Goal: Task Accomplishment & Management: Use online tool/utility

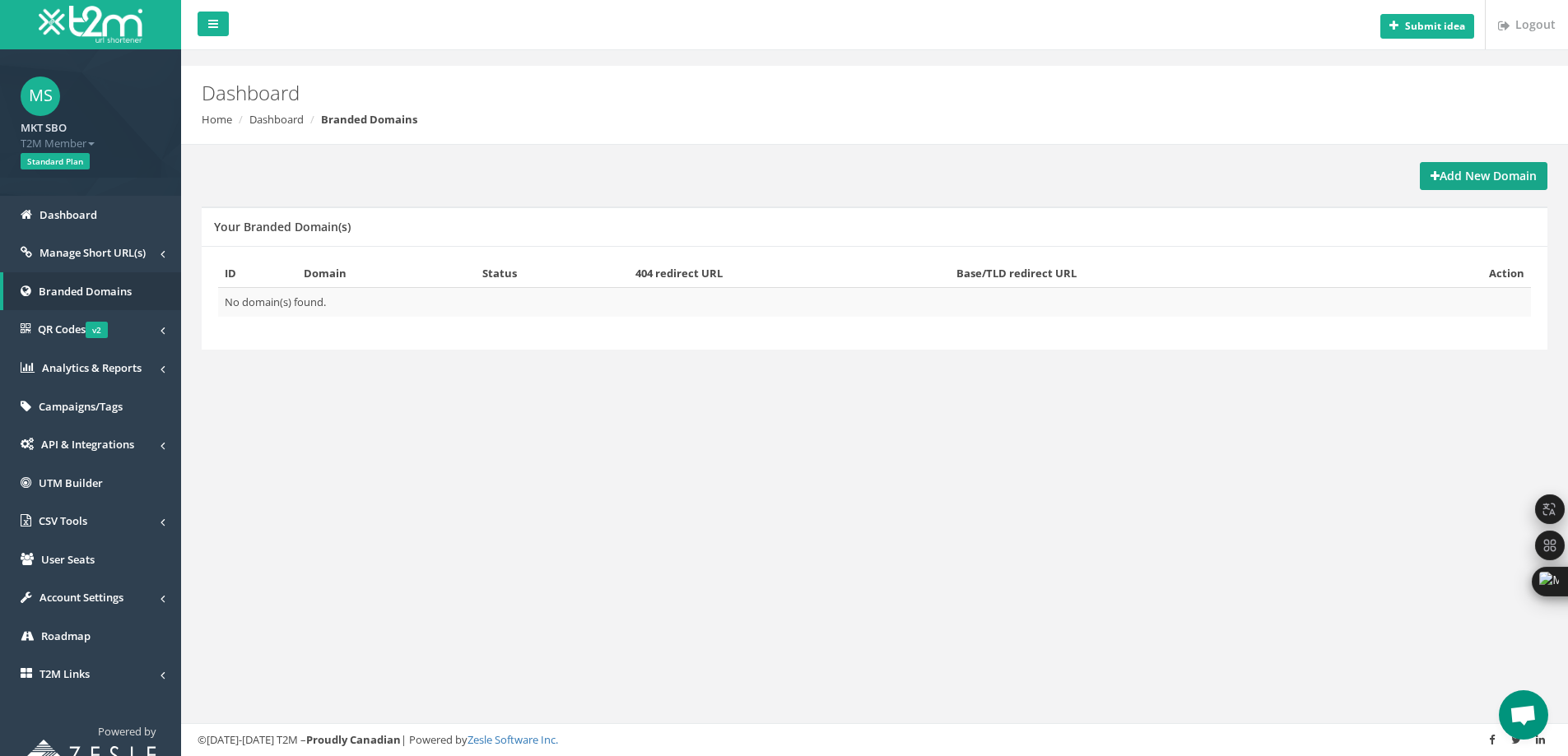
click at [1482, 177] on strong "Add New Domain" at bounding box center [1483, 175] width 106 height 15
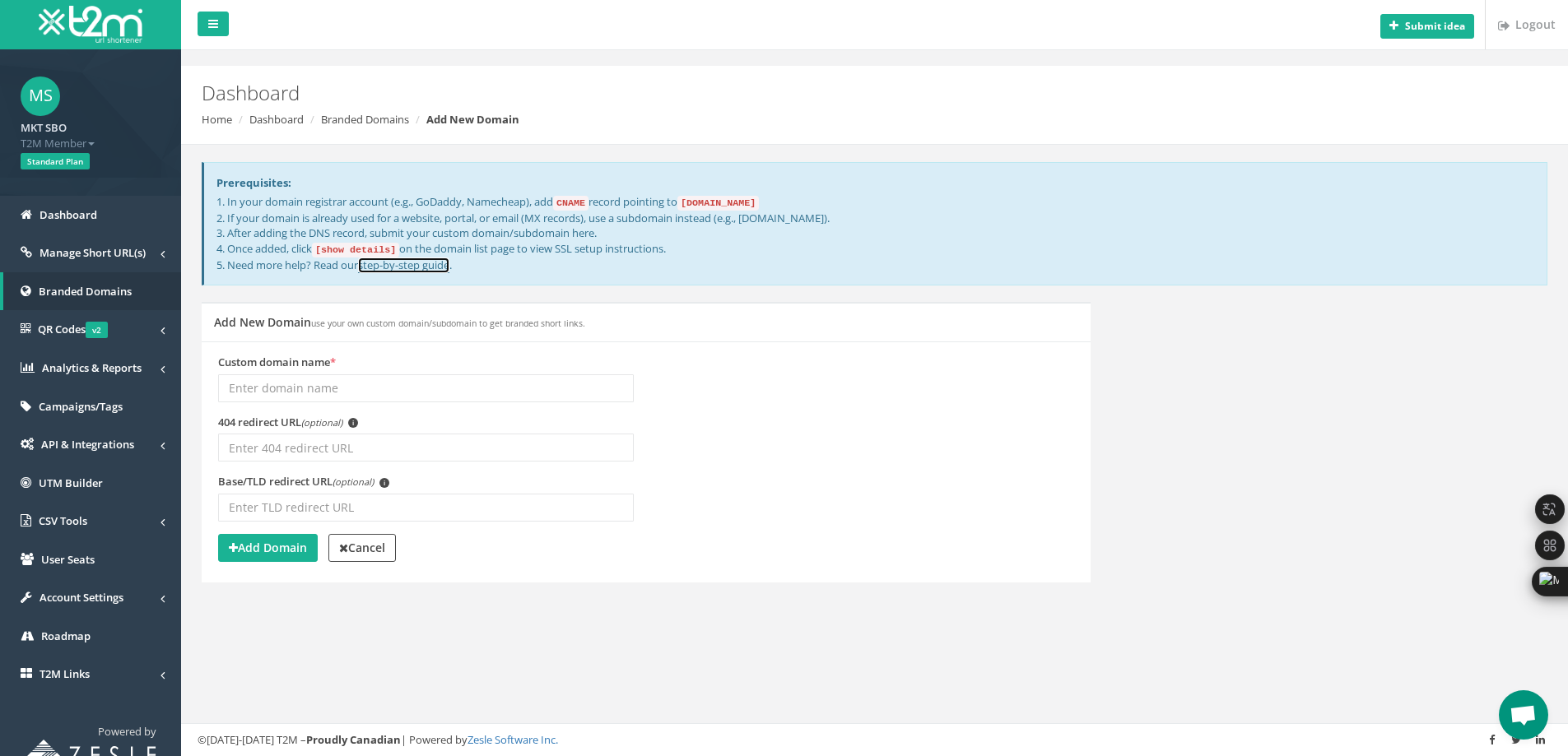
click at [438, 266] on link "step-by-step guide" at bounding box center [404, 265] width 91 height 15
click at [363, 388] on input "Custom domain name *" at bounding box center [426, 388] width 416 height 28
type input "short.sbo.com.vn"
click at [292, 546] on strong "Add Domain" at bounding box center [268, 548] width 78 height 15
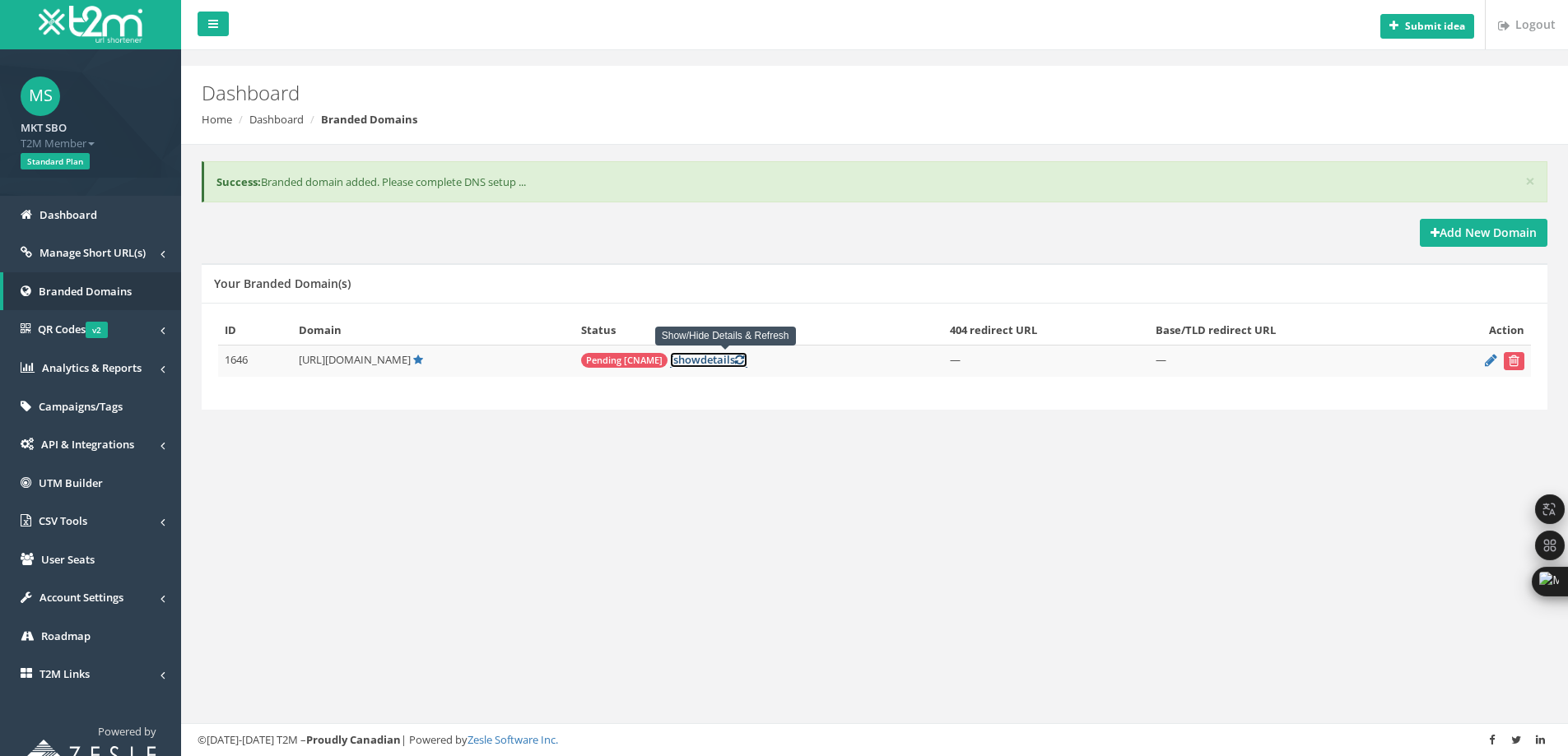
click at [721, 356] on link "[ show details ]" at bounding box center [709, 360] width 77 height 15
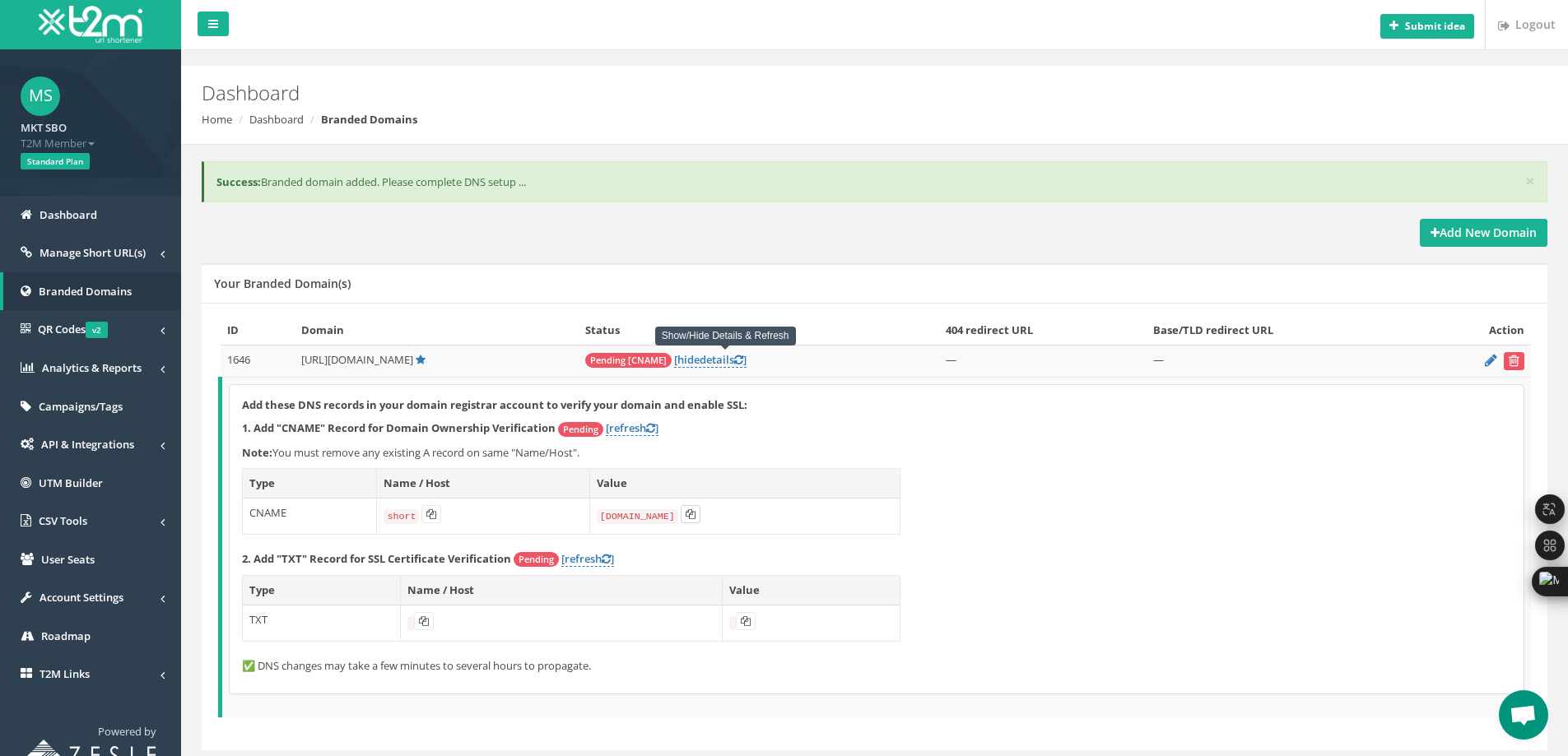
click at [690, 514] on icon at bounding box center [691, 514] width 10 height 10
click at [650, 427] on icon at bounding box center [650, 428] width 9 height 11
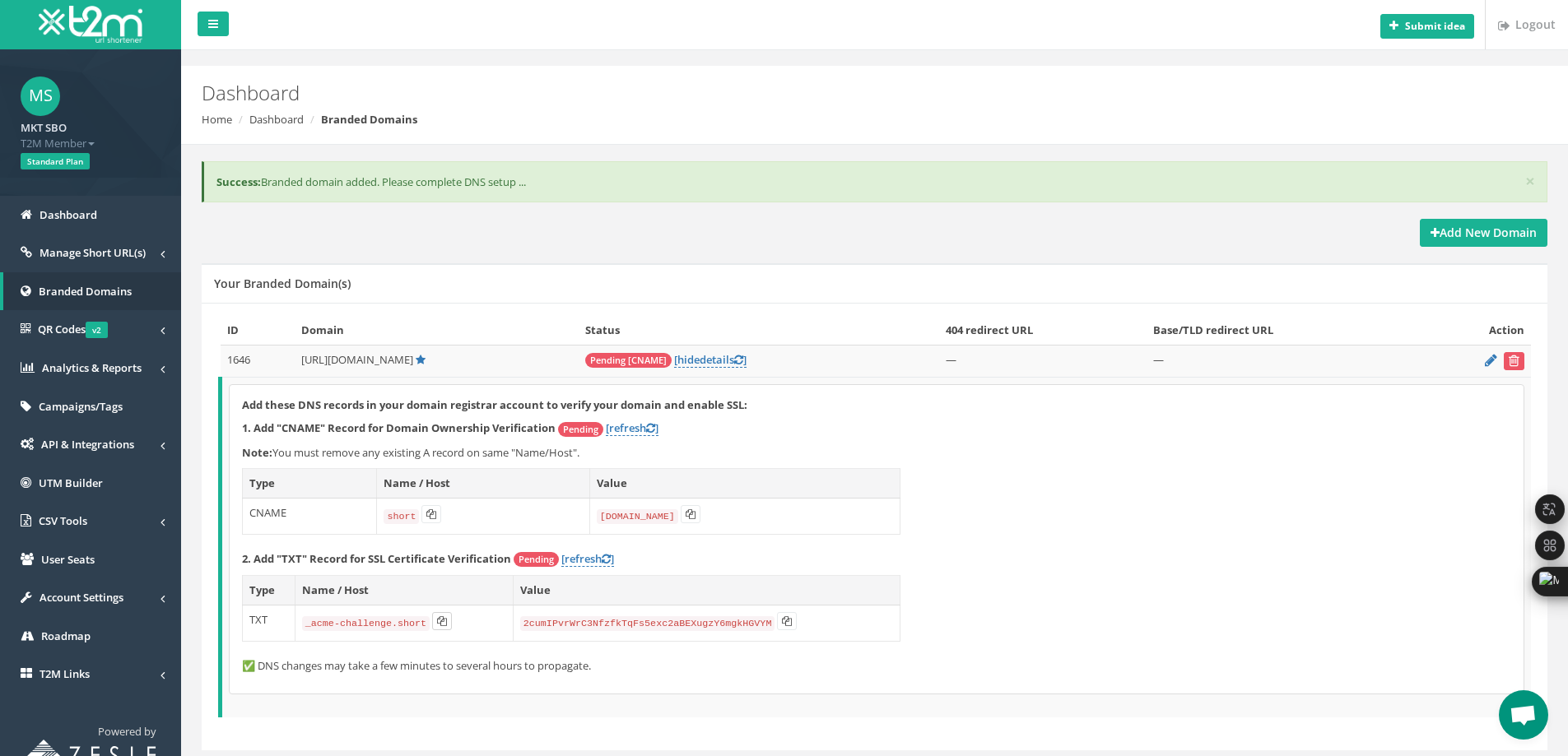
click at [437, 626] on icon at bounding box center [442, 621] width 10 height 10
click at [777, 626] on button at bounding box center [787, 621] width 20 height 18
click at [59, 329] on span "QR Codes v2" at bounding box center [72, 328] width 70 height 14
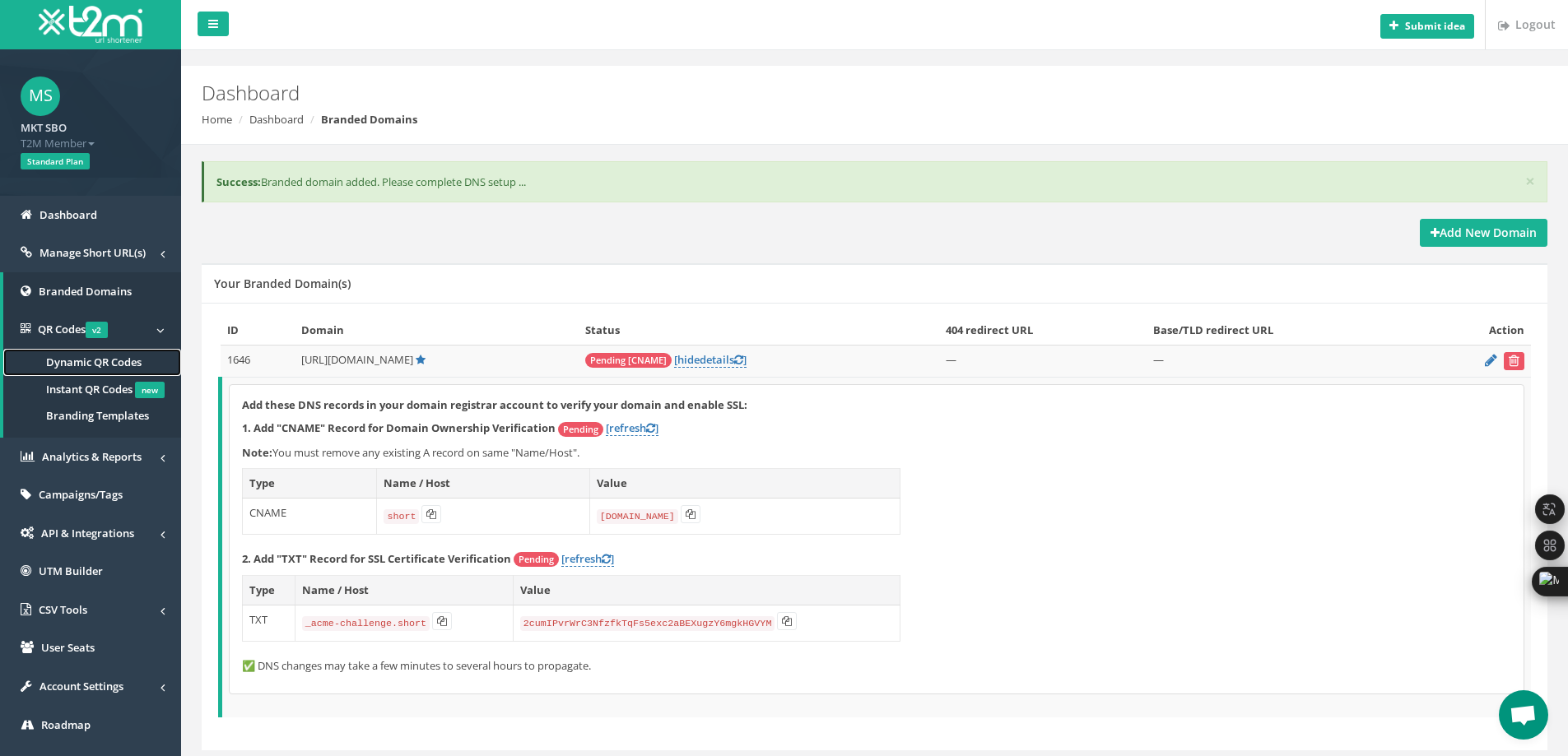
click at [81, 361] on span "Dynamic QR Codes" at bounding box center [93, 361] width 95 height 14
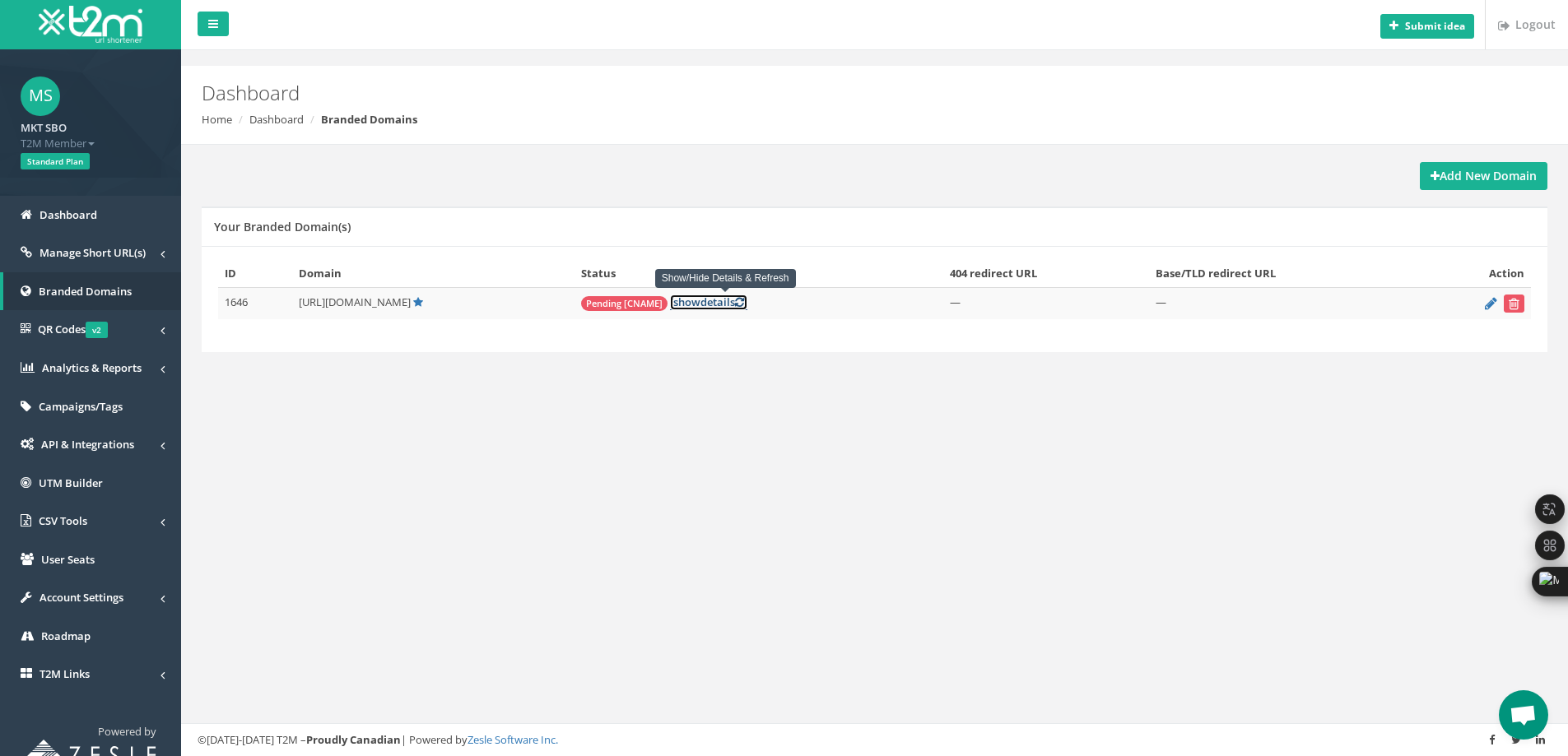
click at [731, 303] on link "[ show details ]" at bounding box center [709, 302] width 77 height 15
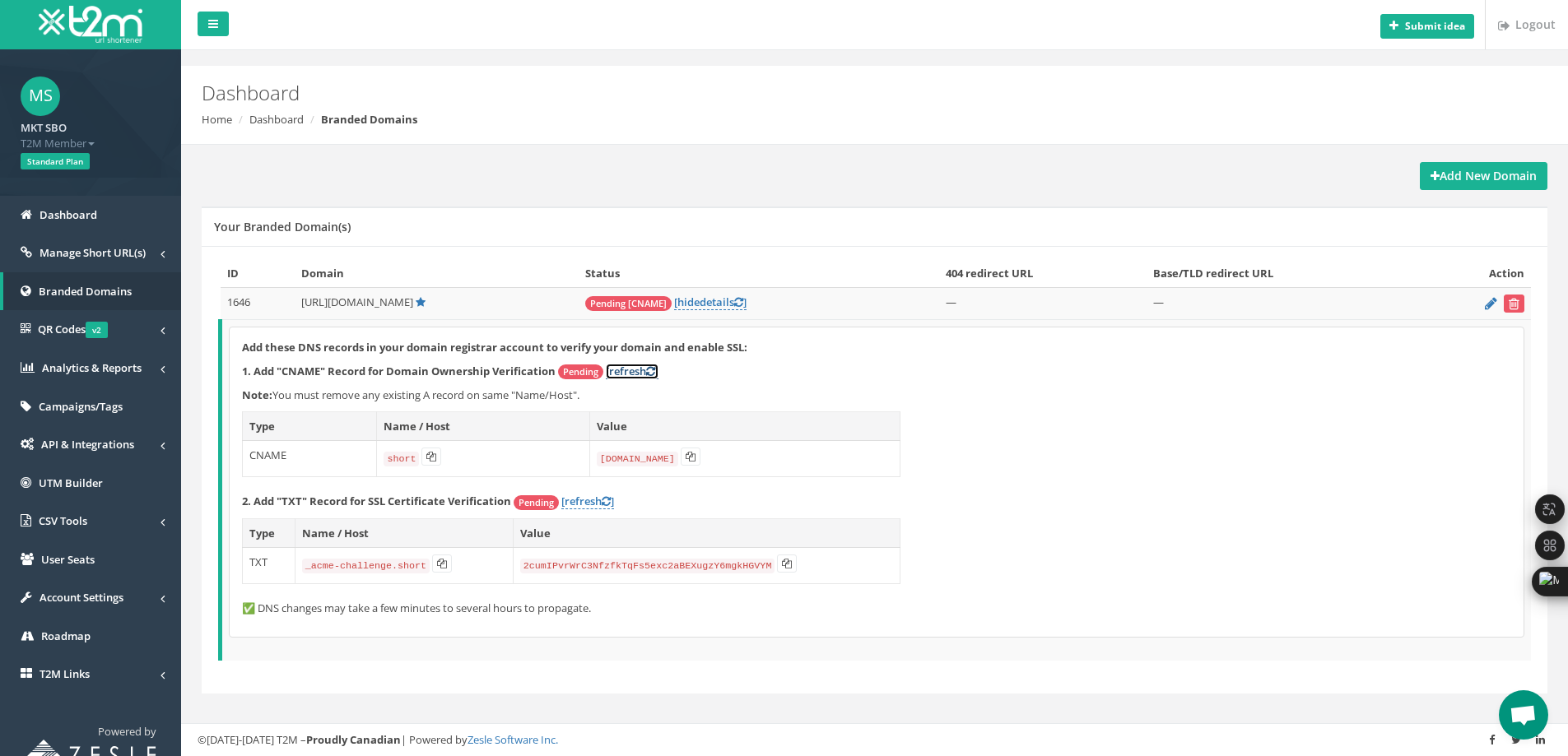
click at [653, 376] on icon at bounding box center [650, 371] width 9 height 11
click at [746, 303] on link "[ hide details ]" at bounding box center [710, 302] width 72 height 15
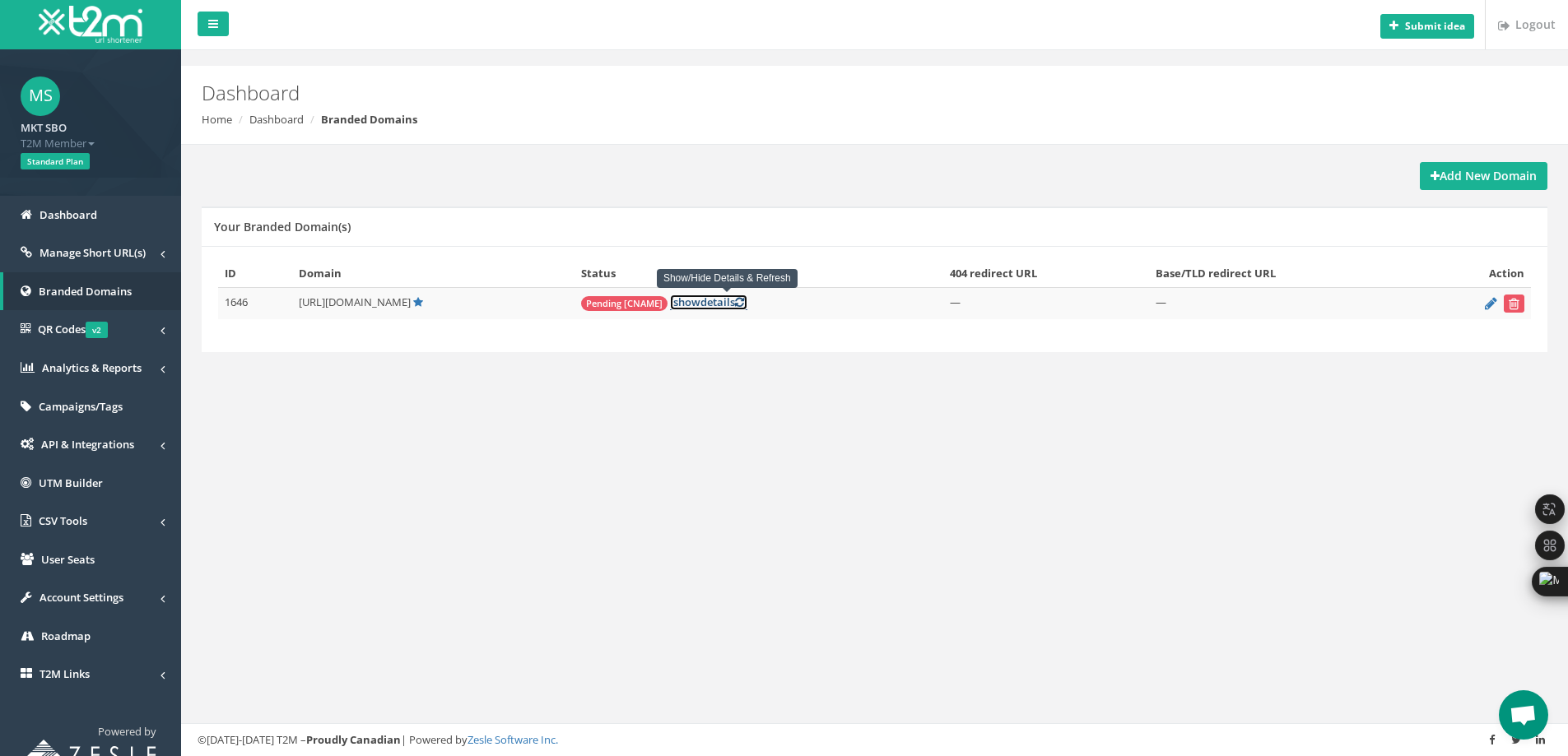
click at [747, 302] on link "[ show details ]" at bounding box center [709, 302] width 77 height 15
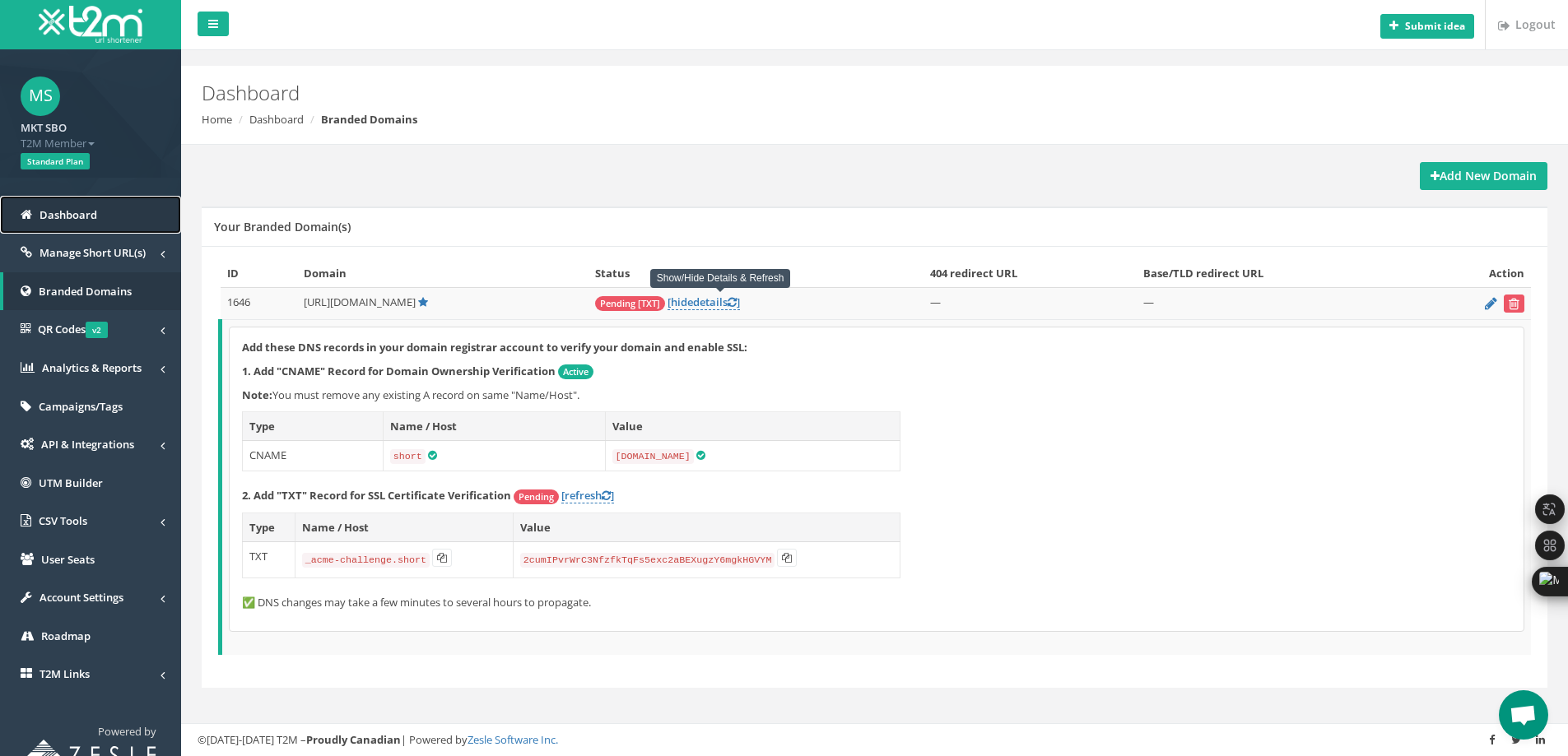
click at [75, 215] on span "Dashboard" at bounding box center [68, 214] width 58 height 14
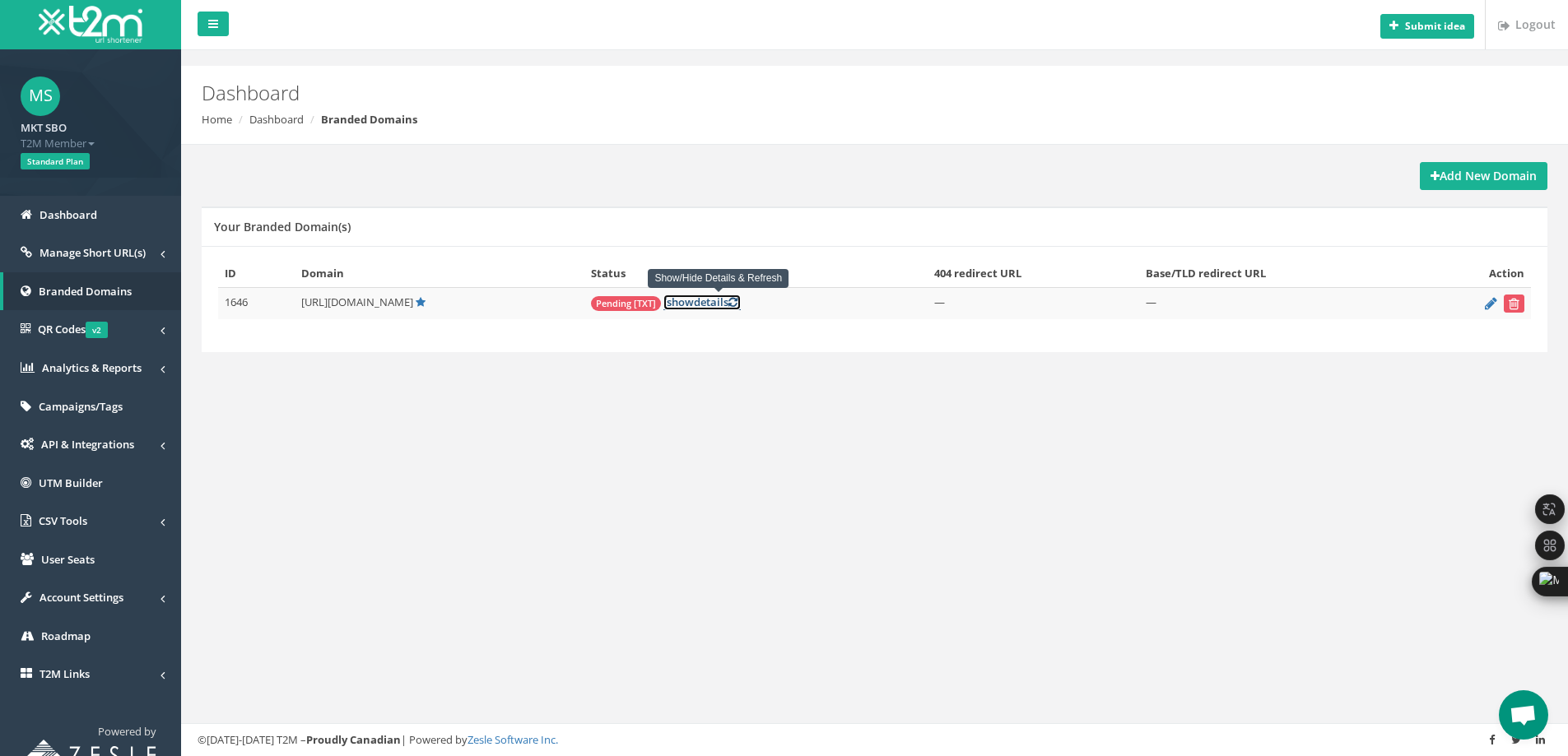
click at [738, 300] on icon at bounding box center [732, 302] width 9 height 11
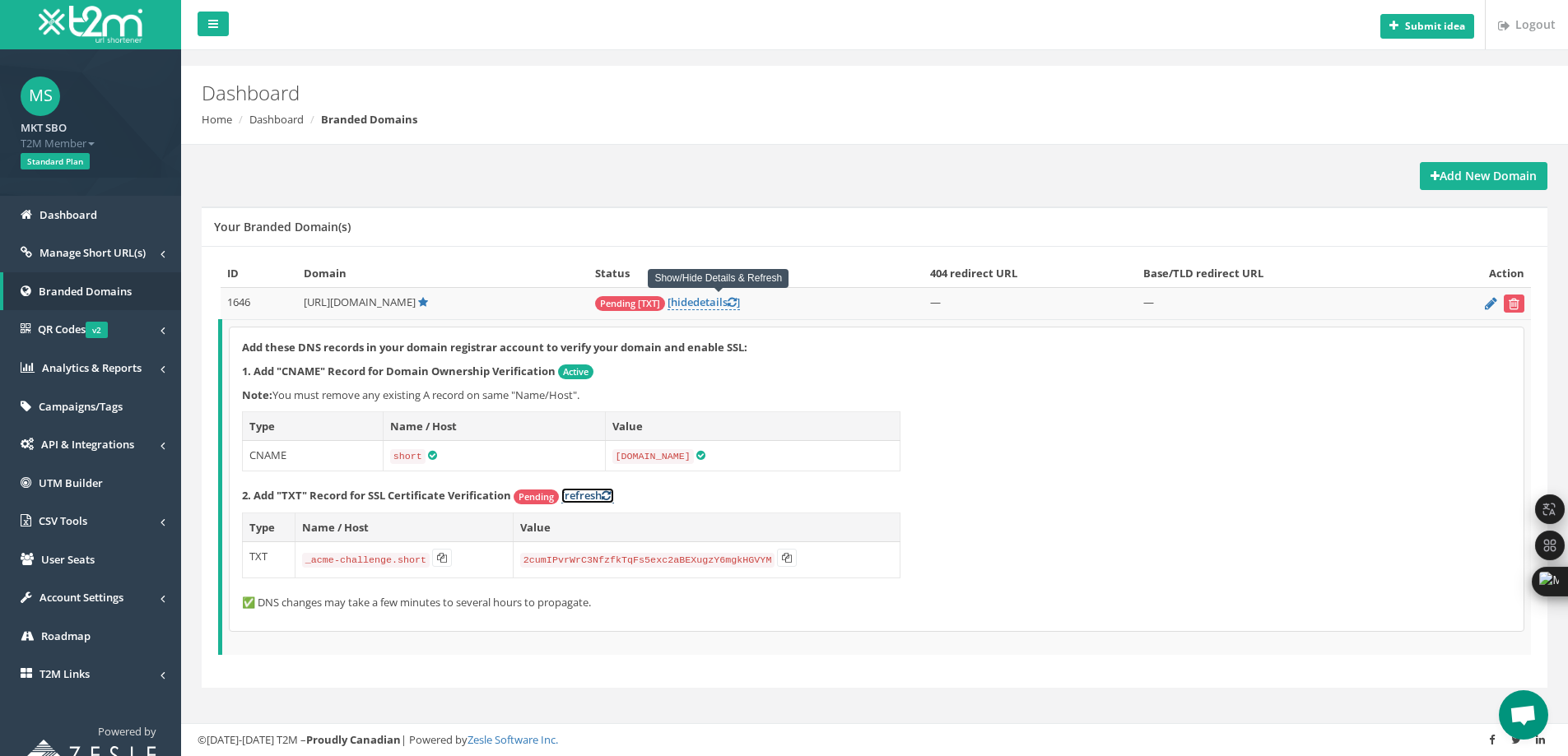
click at [593, 494] on link "[refresh ]" at bounding box center [588, 496] width 53 height 15
click at [99, 330] on span "v2" at bounding box center [96, 329] width 22 height 16
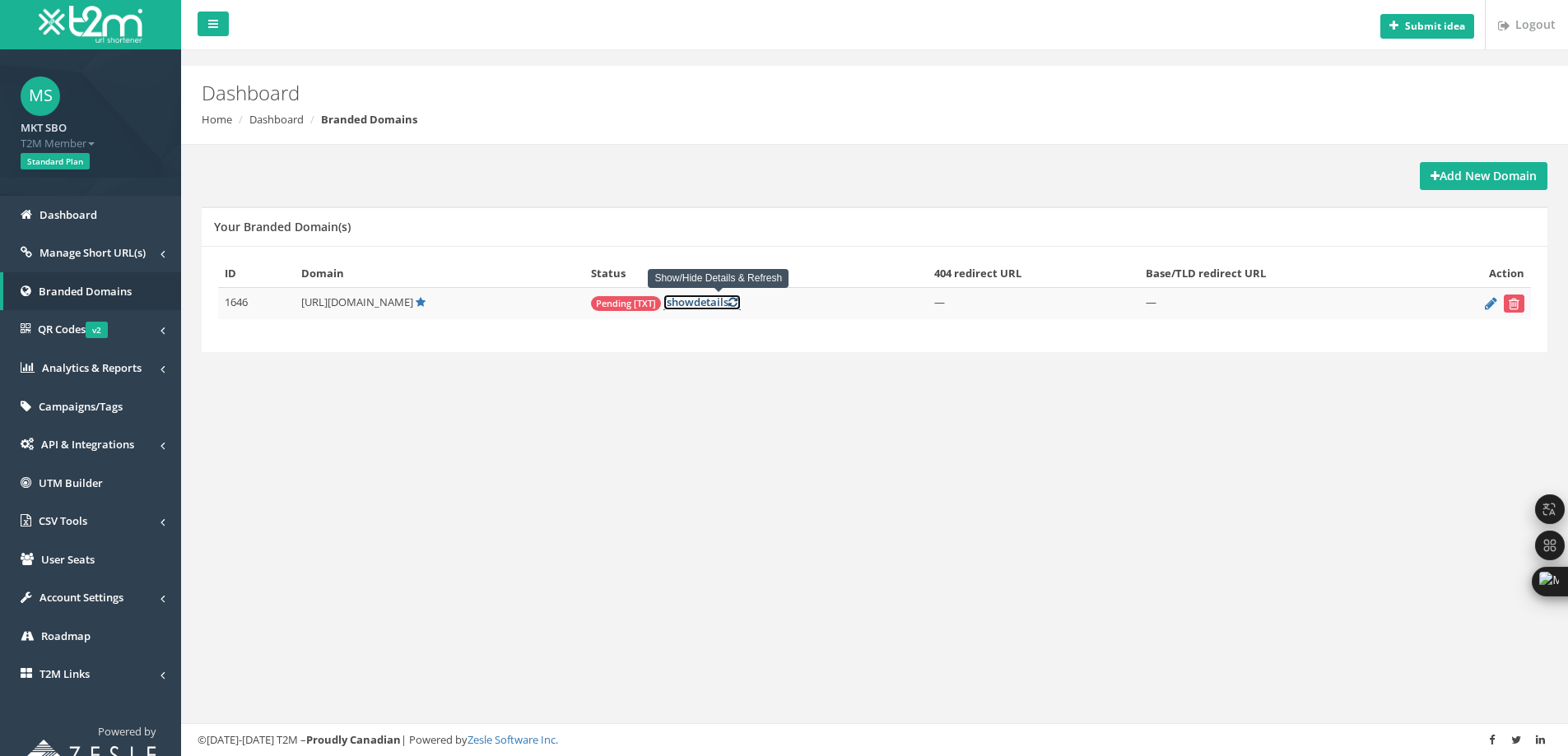
click at [720, 303] on link "[ show details ]" at bounding box center [702, 302] width 77 height 15
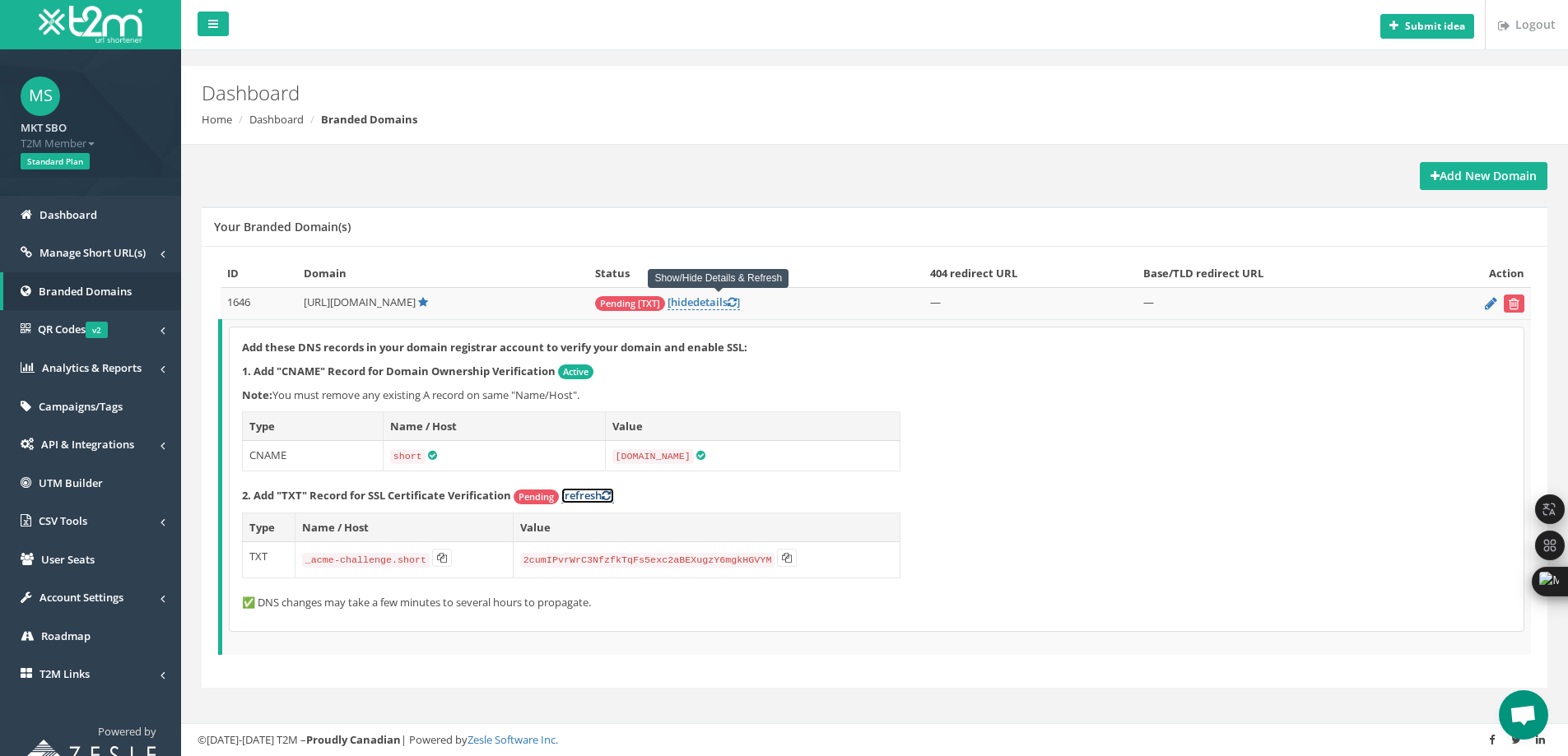
click at [597, 495] on link "[refresh ]" at bounding box center [588, 496] width 53 height 15
click at [605, 492] on icon at bounding box center [606, 495] width 9 height 11
click at [593, 495] on link "[refresh ]" at bounding box center [588, 496] width 53 height 15
click at [602, 500] on link "[refresh ]" at bounding box center [588, 496] width 53 height 15
drag, startPoint x: 304, startPoint y: 305, endPoint x: 425, endPoint y: 308, distance: 121.0
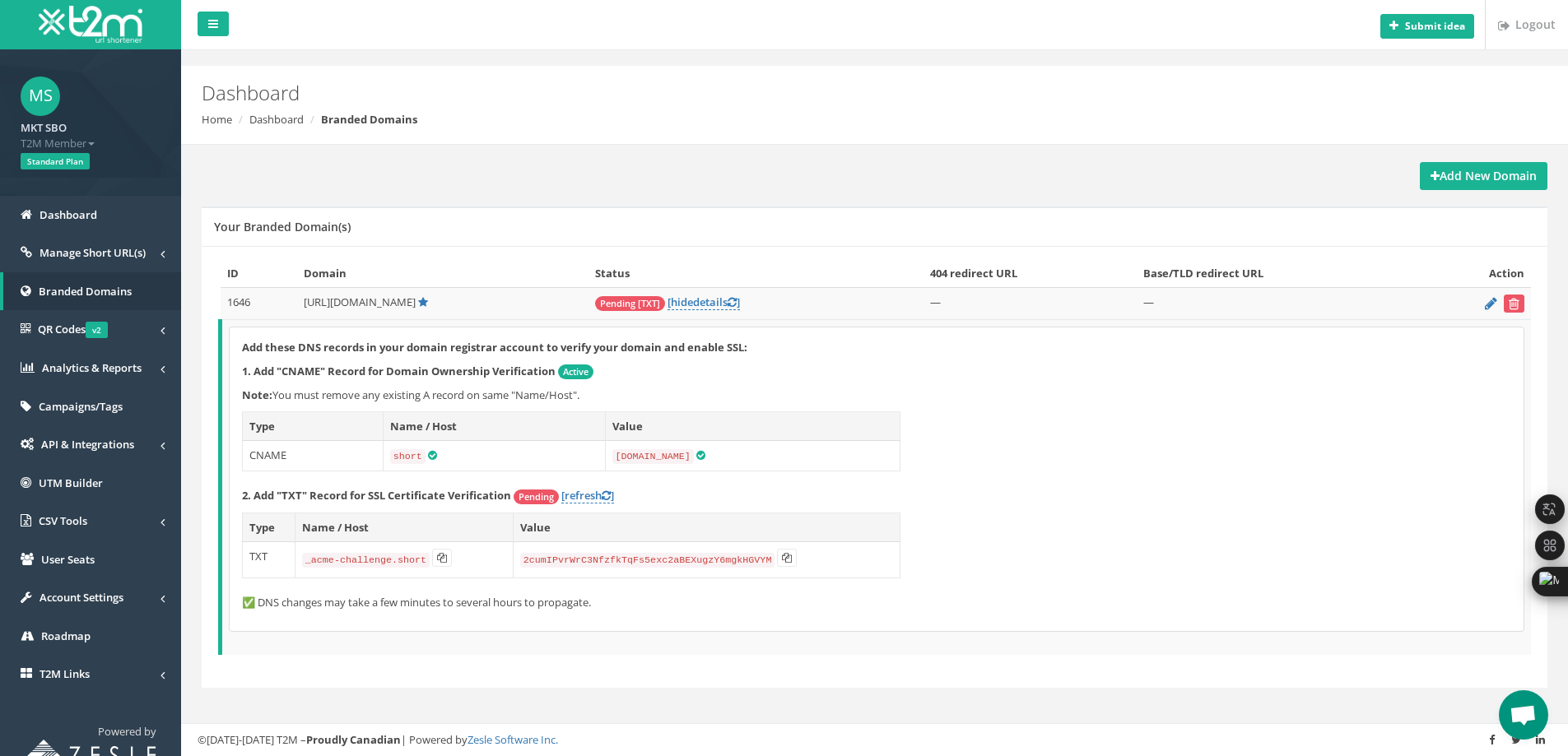
click at [416, 308] on span "[URL][DOMAIN_NAME]" at bounding box center [359, 301] width 112 height 14
copy span "[URL][DOMAIN_NAME]"
click at [695, 374] on p "1. Add "CNAME" Record for Domain Ownership Verification Active" at bounding box center [876, 372] width 1269 height 16
click at [591, 496] on link "[refresh ]" at bounding box center [588, 496] width 53 height 15
click at [102, 342] on link "QR Codes v2" at bounding box center [91, 329] width 181 height 39
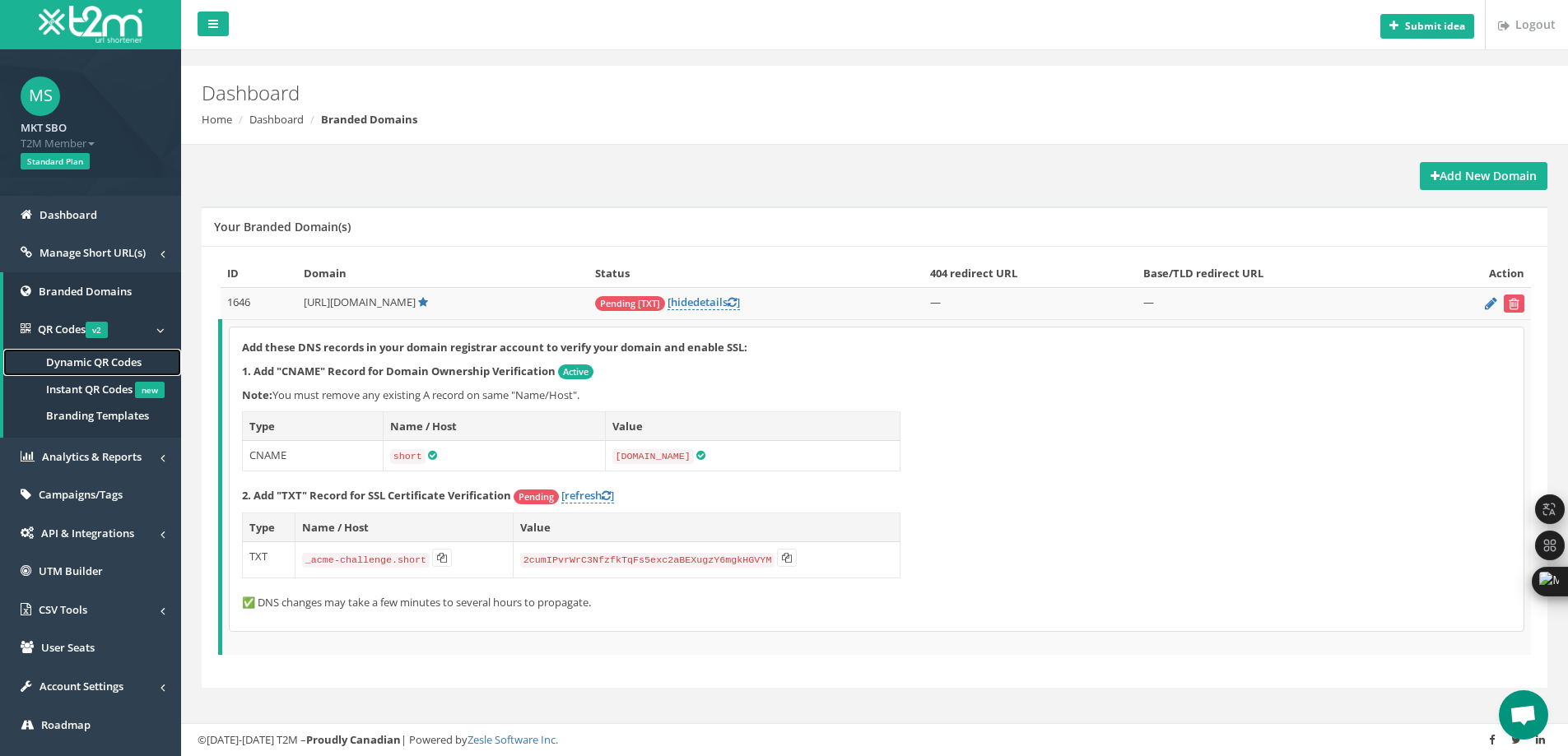
click at [105, 367] on span "Dynamic QR Codes" at bounding box center [93, 361] width 95 height 14
